Goal: Information Seeking & Learning: Learn about a topic

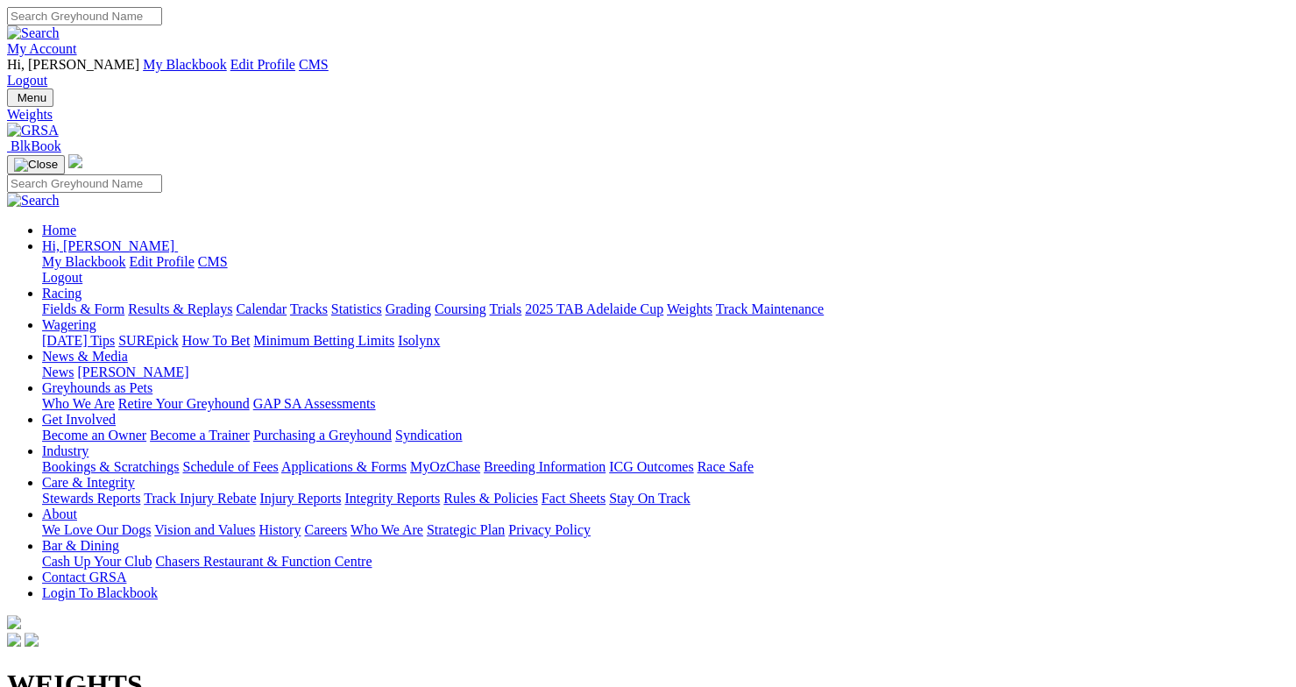
click at [521, 301] on link "Trials" at bounding box center [505, 308] width 32 height 15
click at [538, 491] on link "Rules & Policies" at bounding box center [490, 498] width 95 height 15
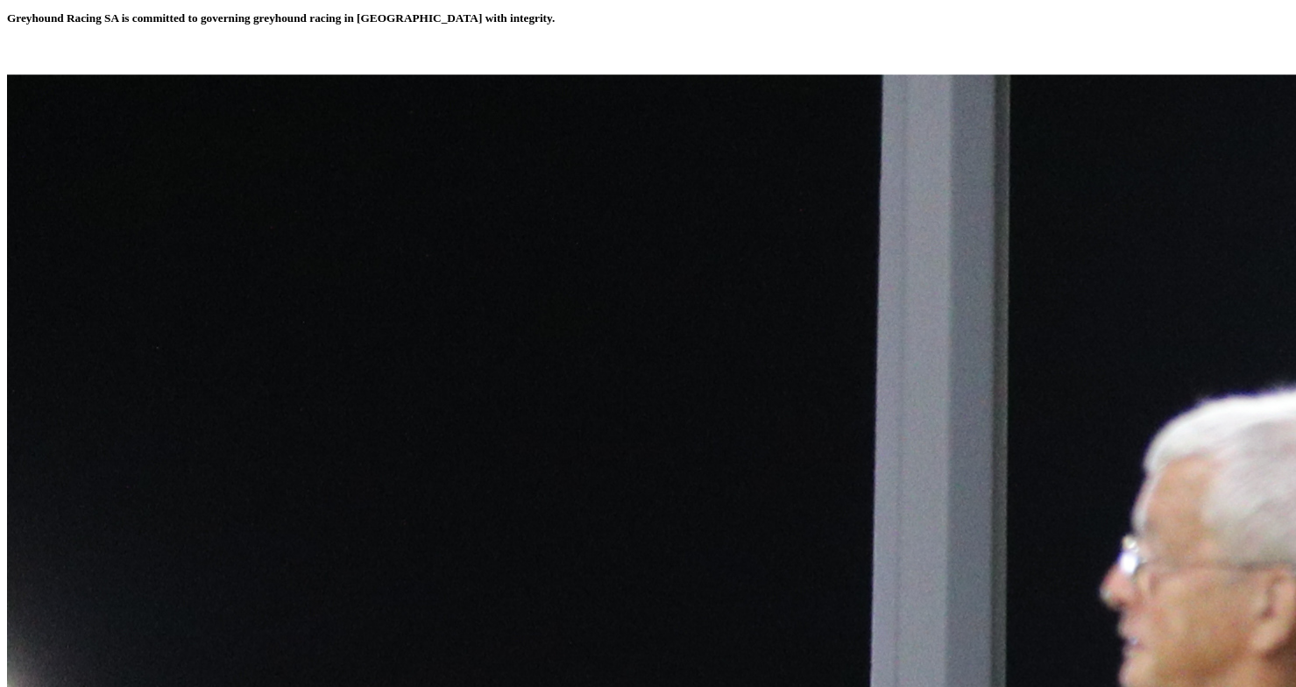
scroll to position [712, 0]
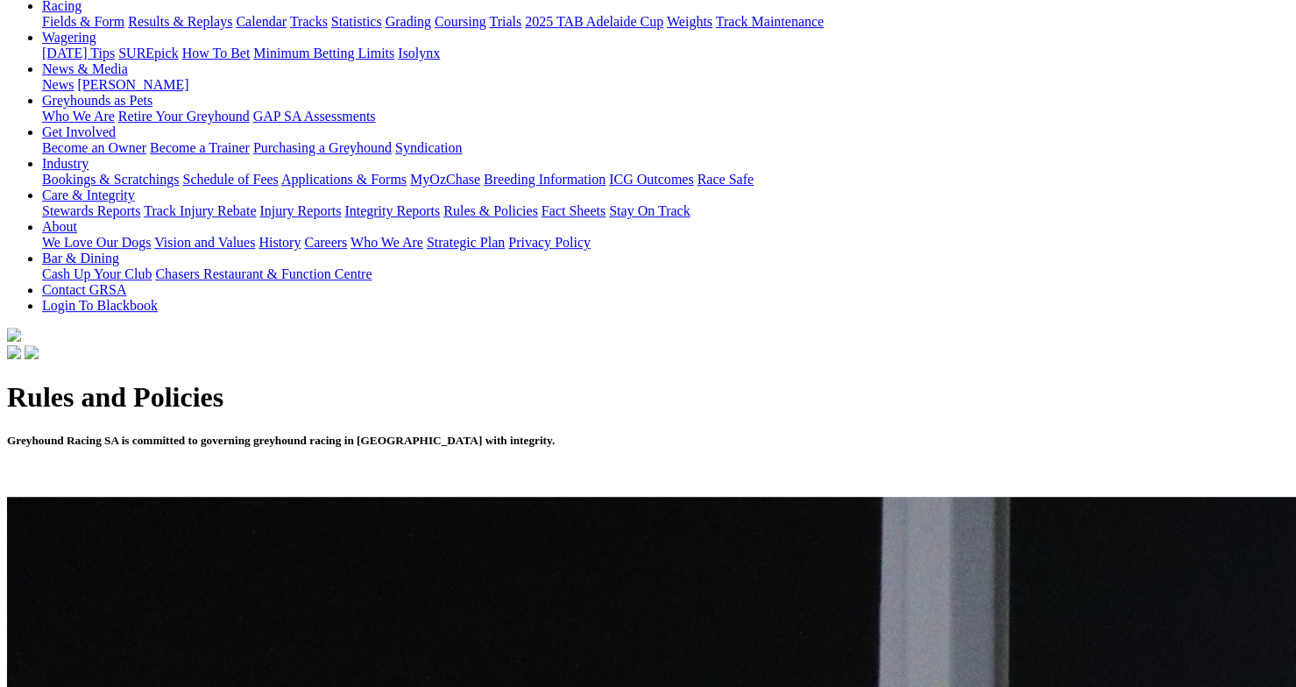
scroll to position [0, 0]
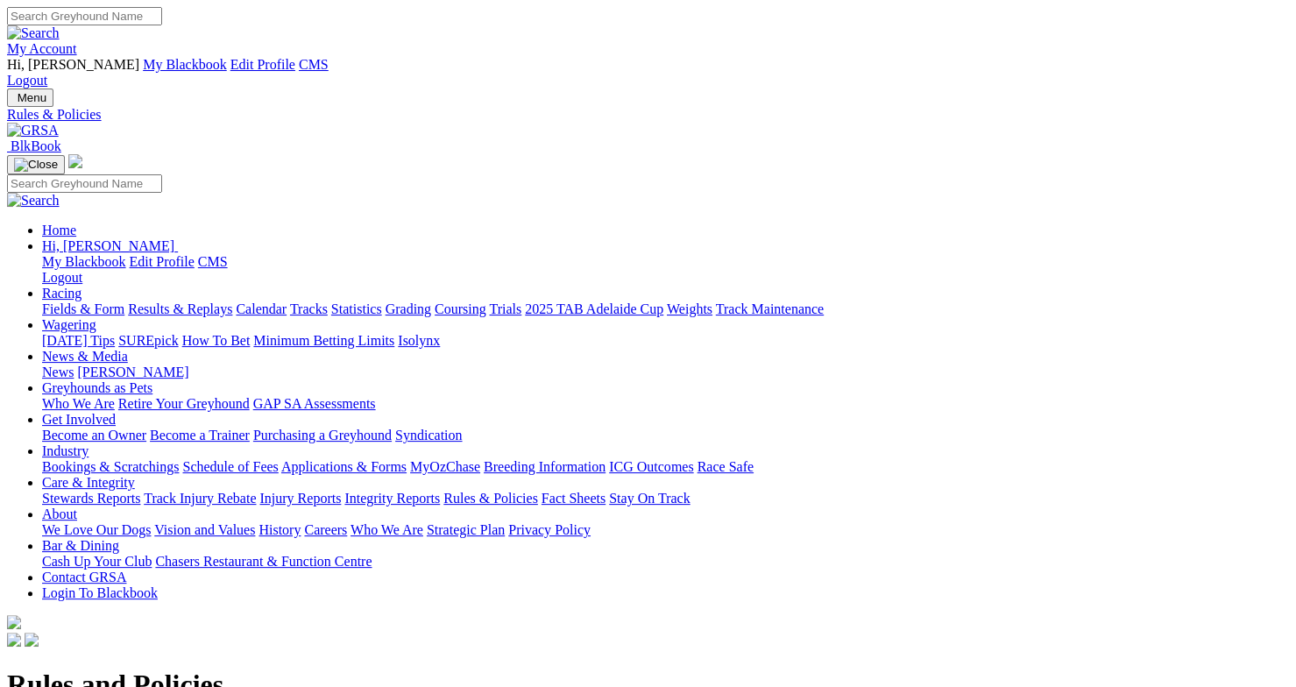
click at [89, 301] on link "Fields & Form" at bounding box center [83, 308] width 82 height 15
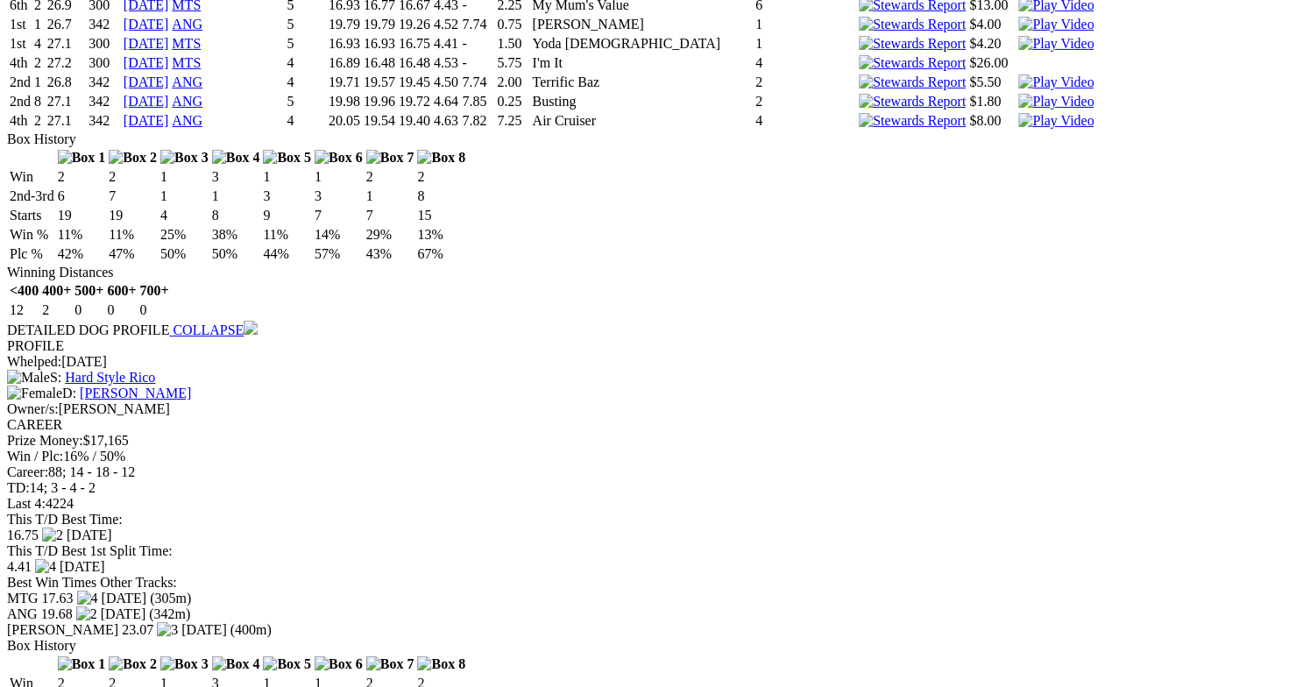
scroll to position [3452, 0]
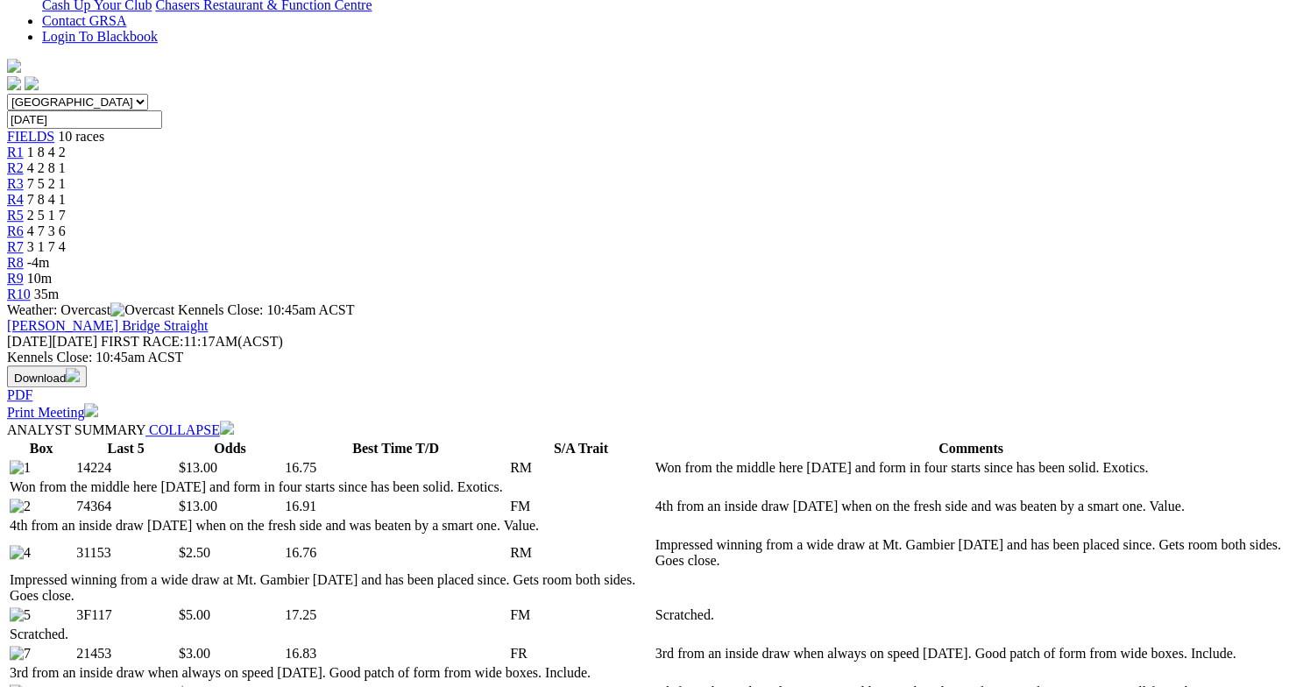
scroll to position [0, 0]
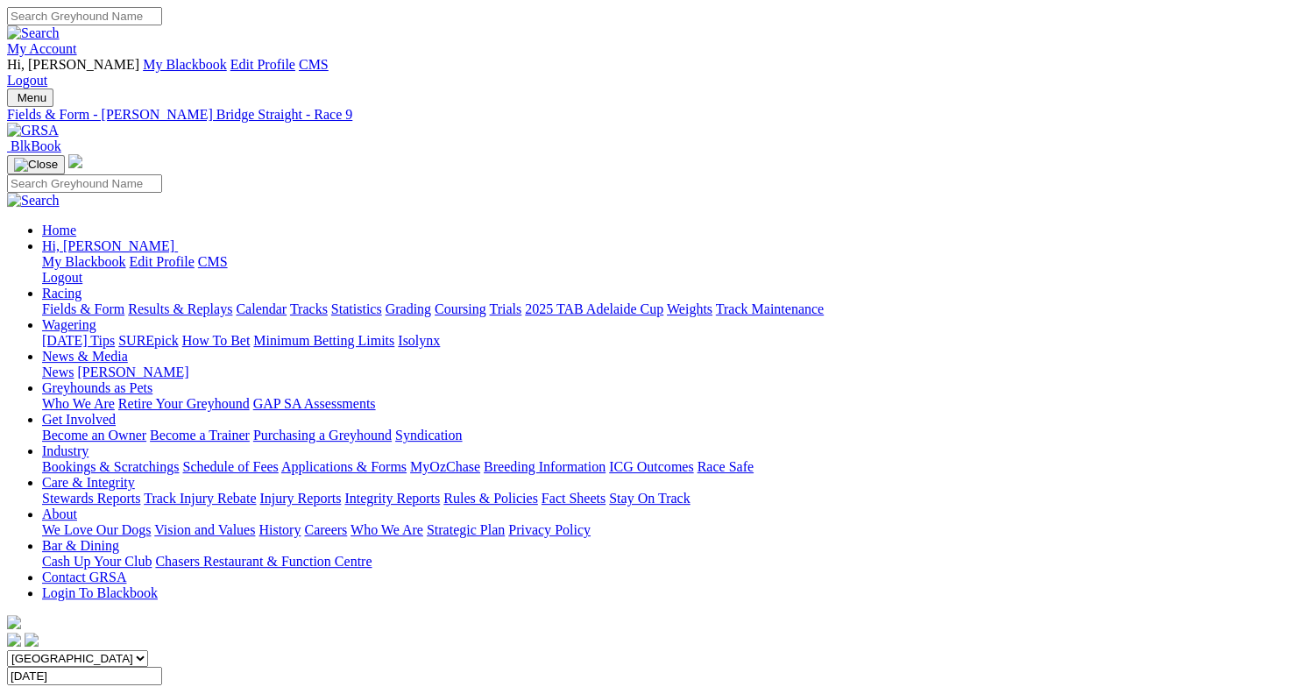
click at [96, 301] on link "Fields & Form" at bounding box center [83, 308] width 82 height 15
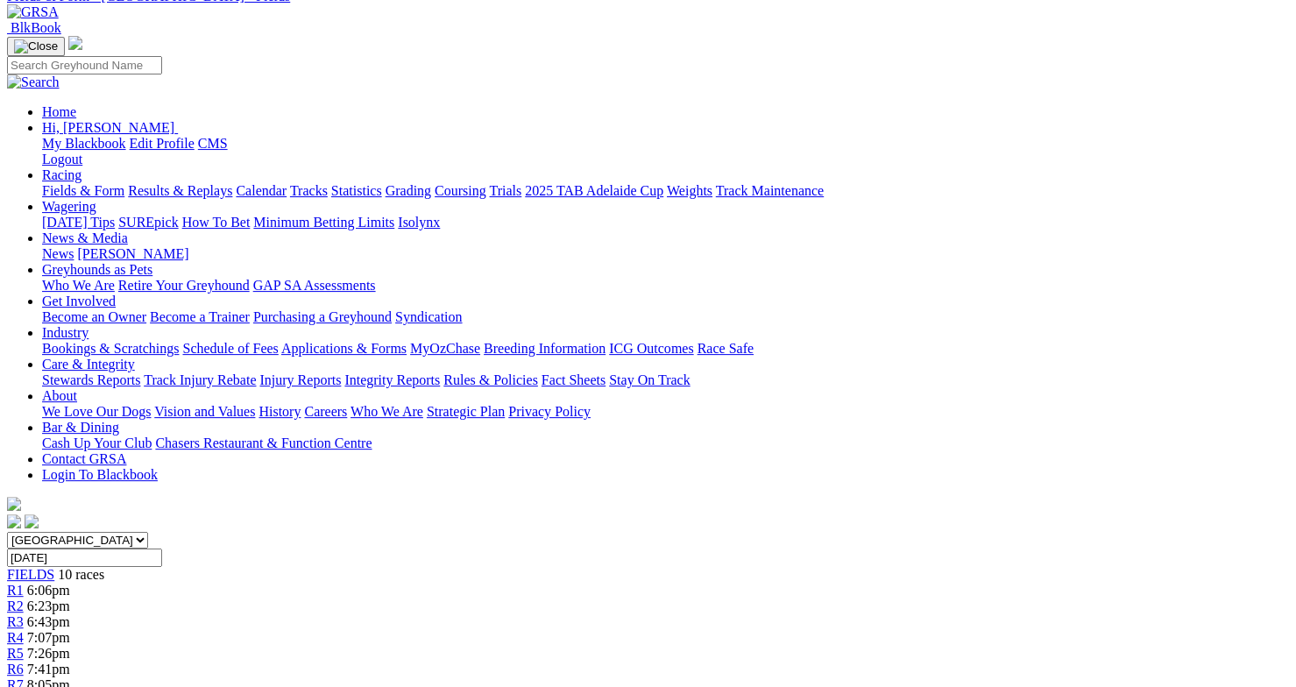
scroll to position [121, 0]
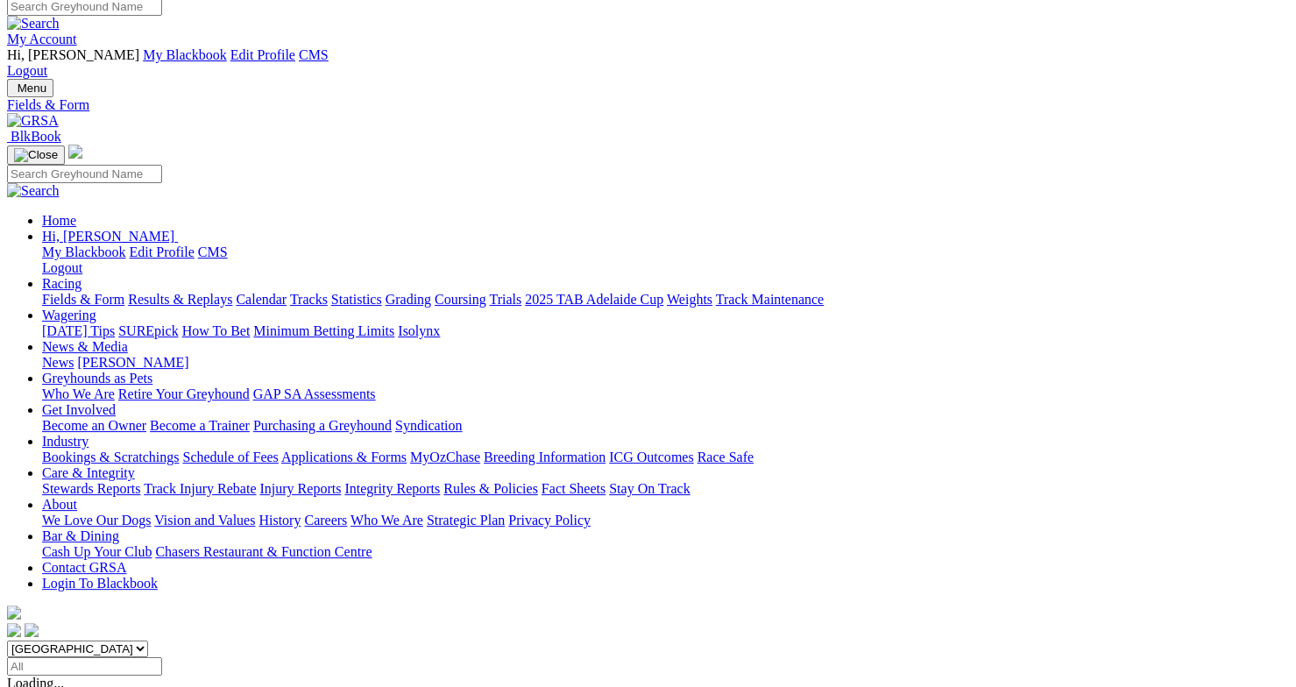
scroll to position [344, 0]
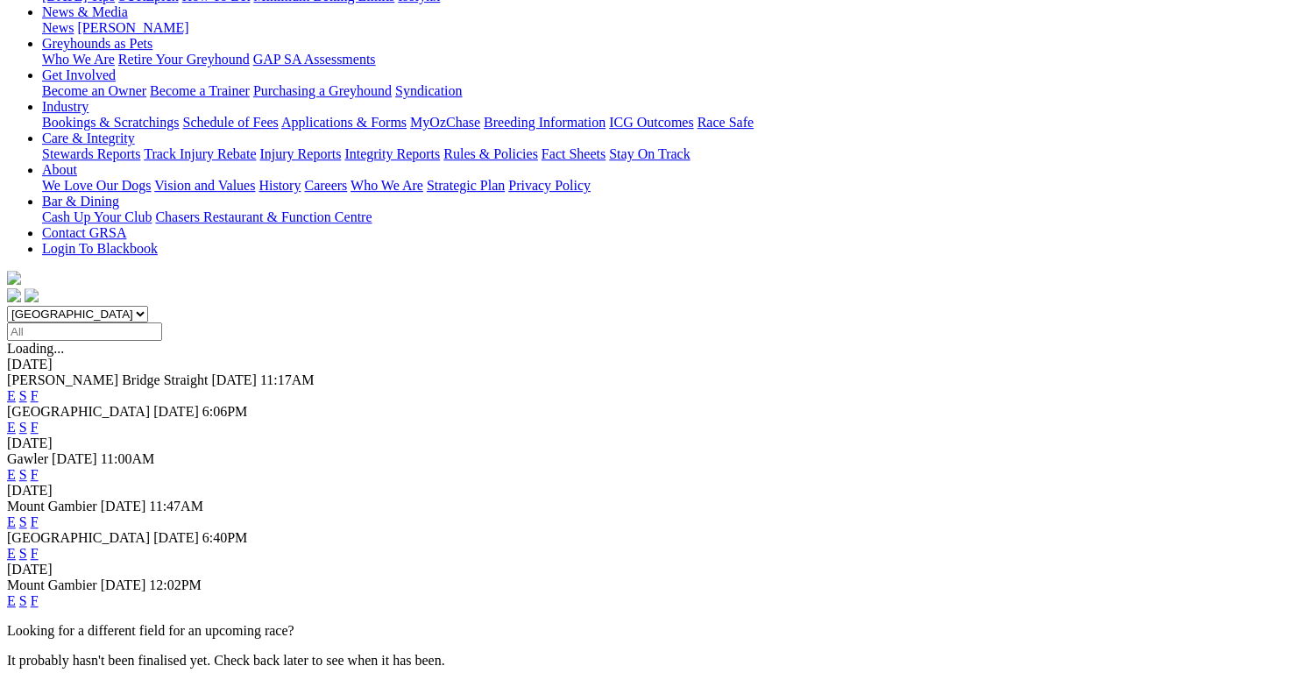
click at [39, 593] on link "F" at bounding box center [35, 600] width 8 height 15
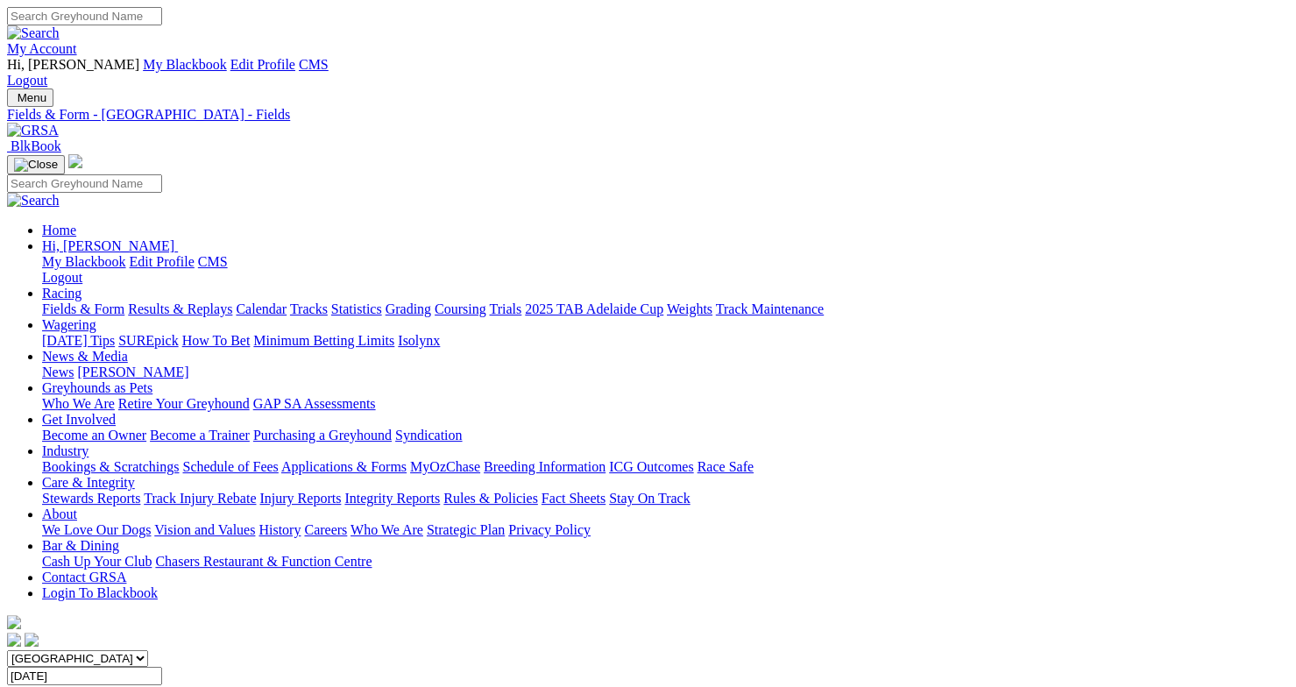
click at [663, 301] on link "2025 TAB Adelaide Cup" at bounding box center [594, 308] width 138 height 15
click at [162, 19] on input "Search" at bounding box center [84, 16] width 155 height 18
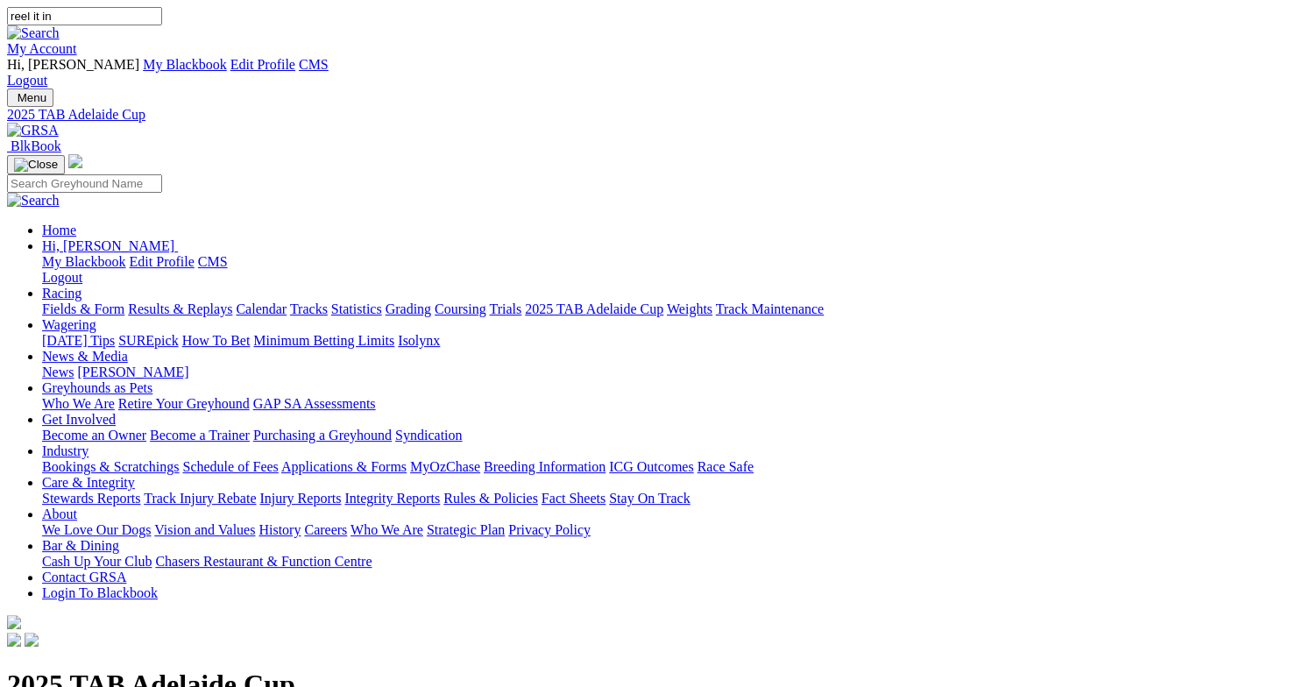
type input "reel it in"
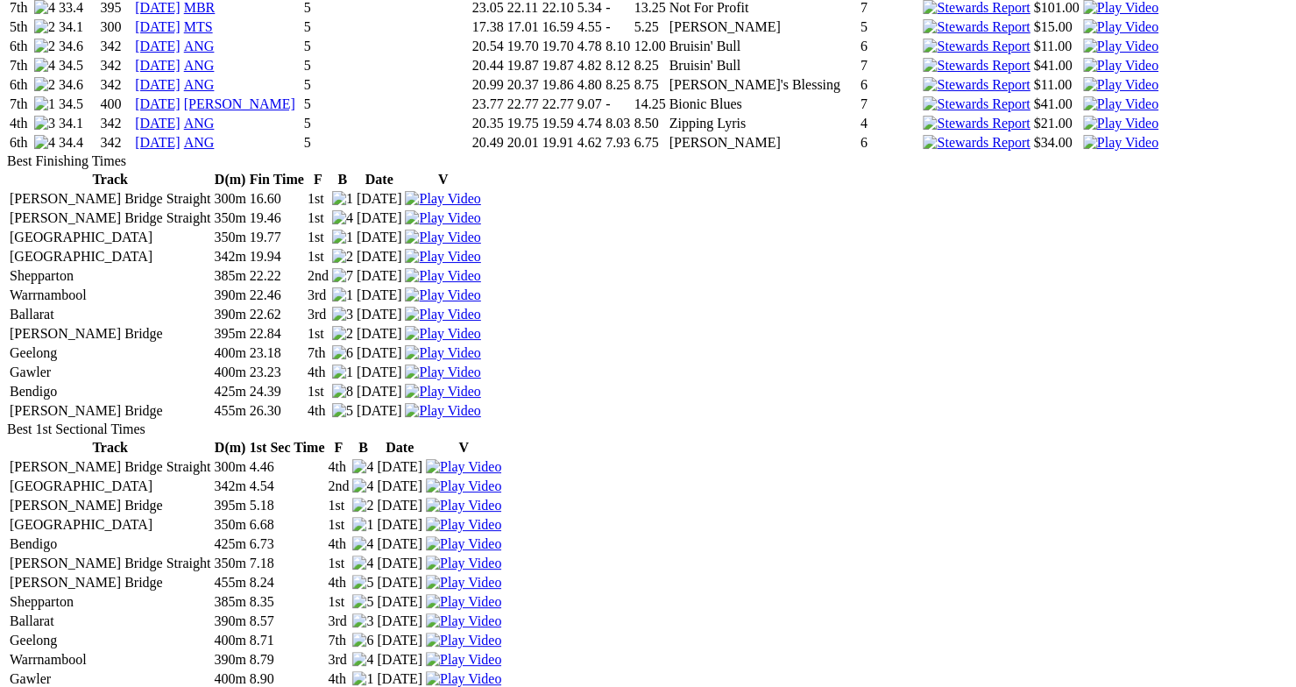
scroll to position [3711, 0]
click at [181, 151] on link "03 Feb 24" at bounding box center [158, 143] width 46 height 15
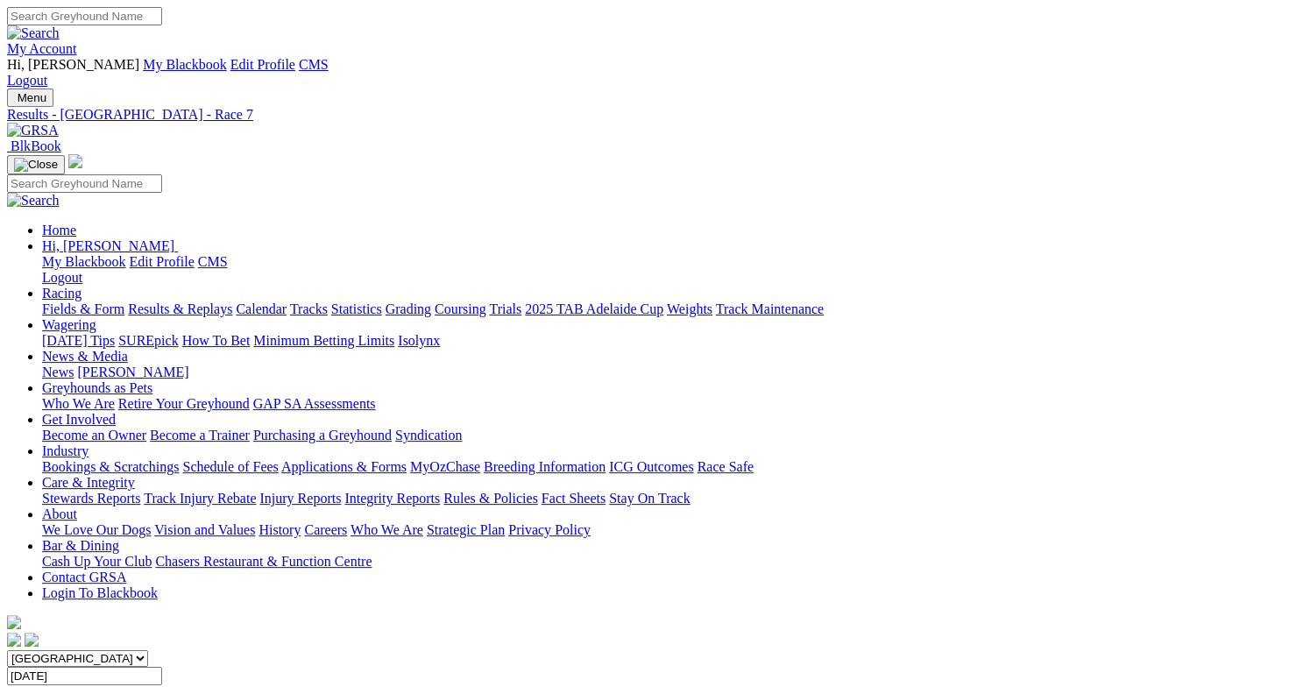
click at [57, 301] on link "Fields & Form" at bounding box center [83, 308] width 82 height 15
click at [663, 301] on link "2025 TAB Adelaide Cup" at bounding box center [594, 308] width 138 height 15
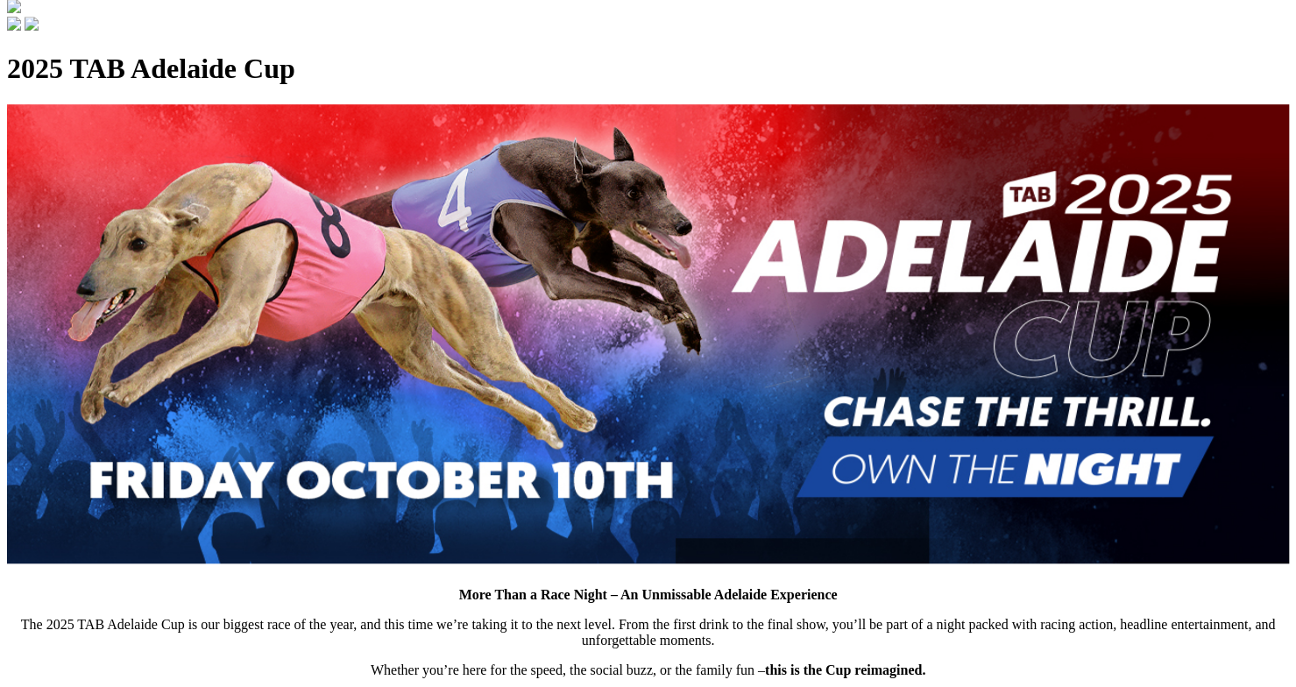
scroll to position [617, 0]
